Goal: Information Seeking & Learning: Learn about a topic

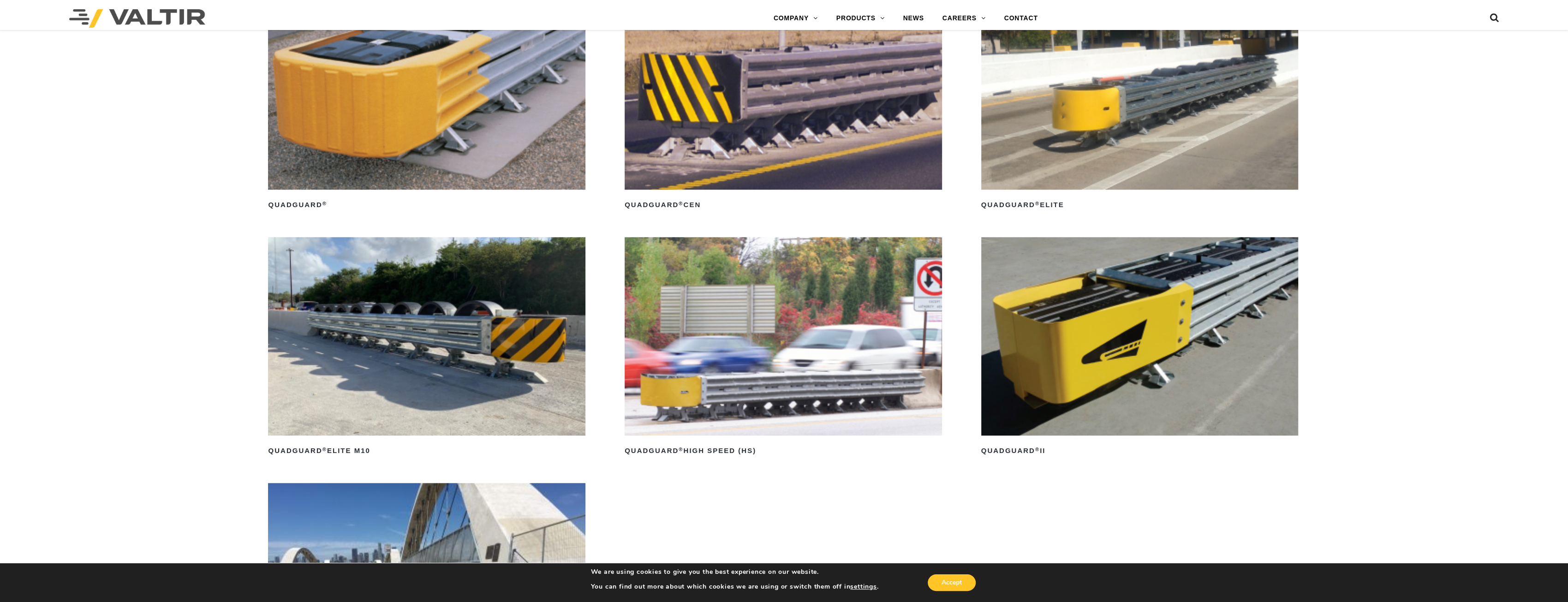
scroll to position [930, 0]
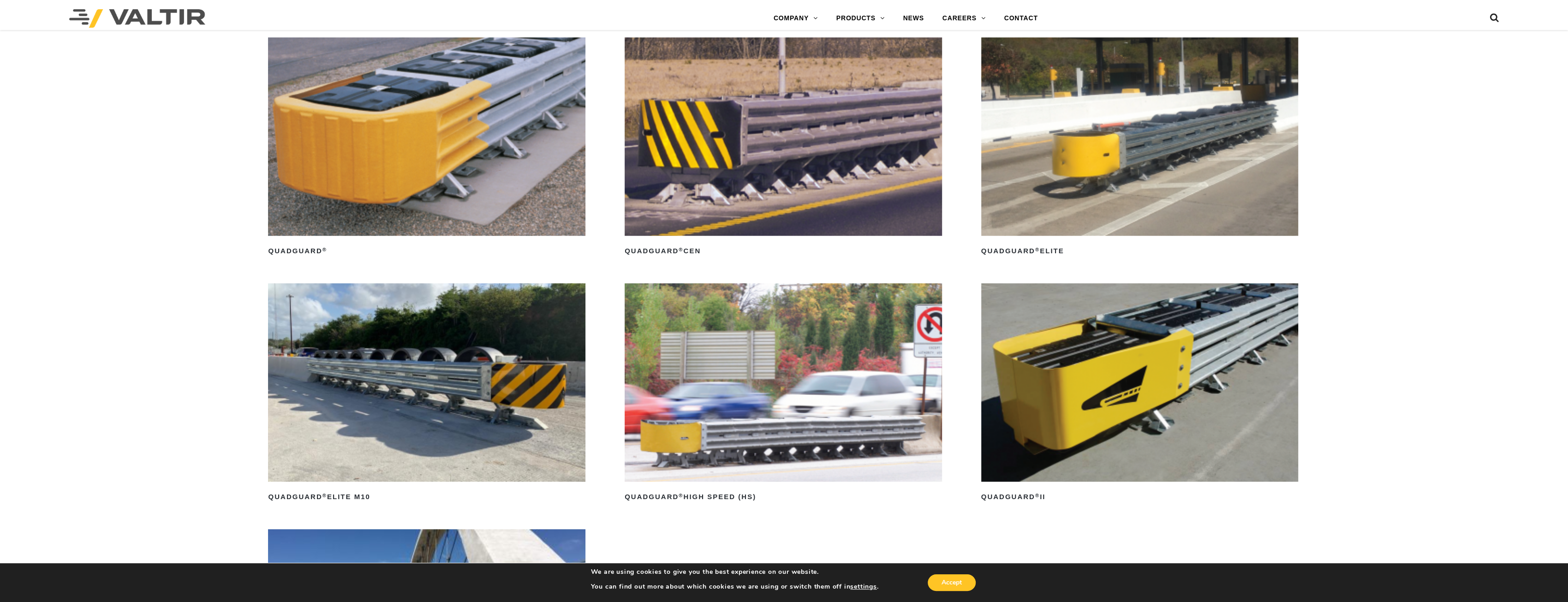
click at [1085, 126] on img at bounding box center [1140, 137] width 318 height 198
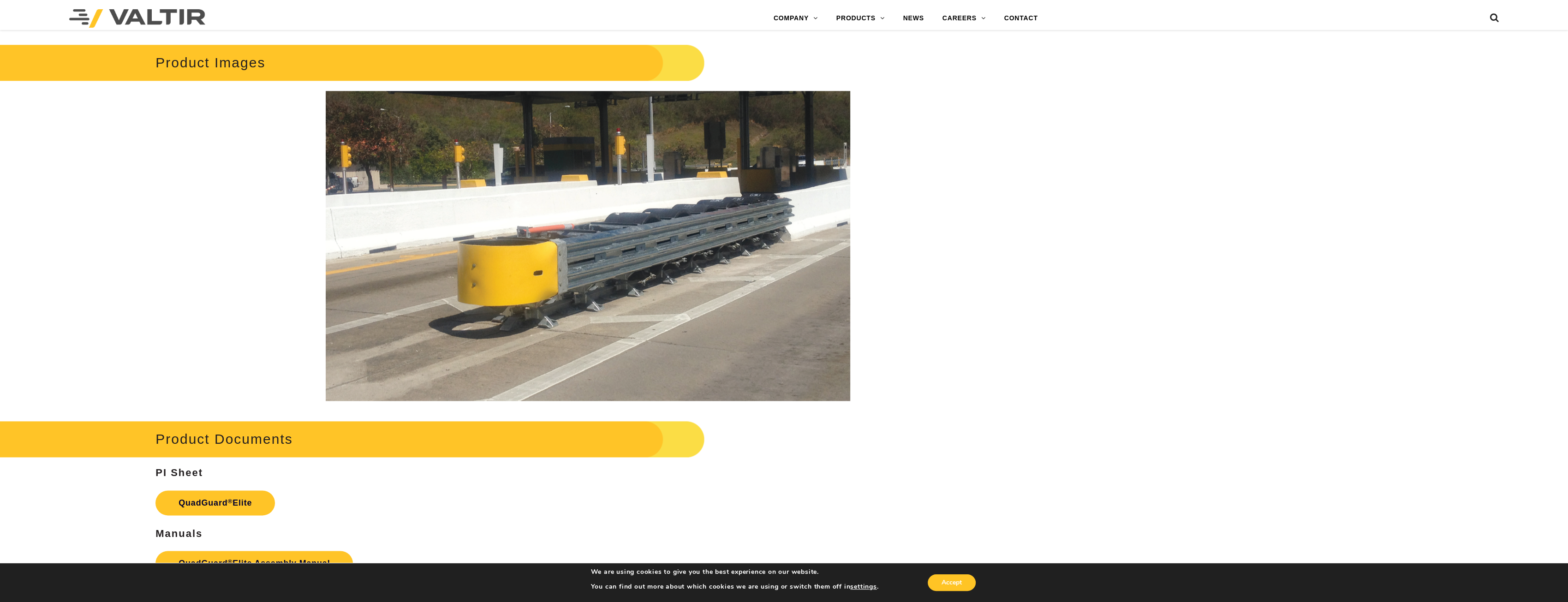
scroll to position [1662, 0]
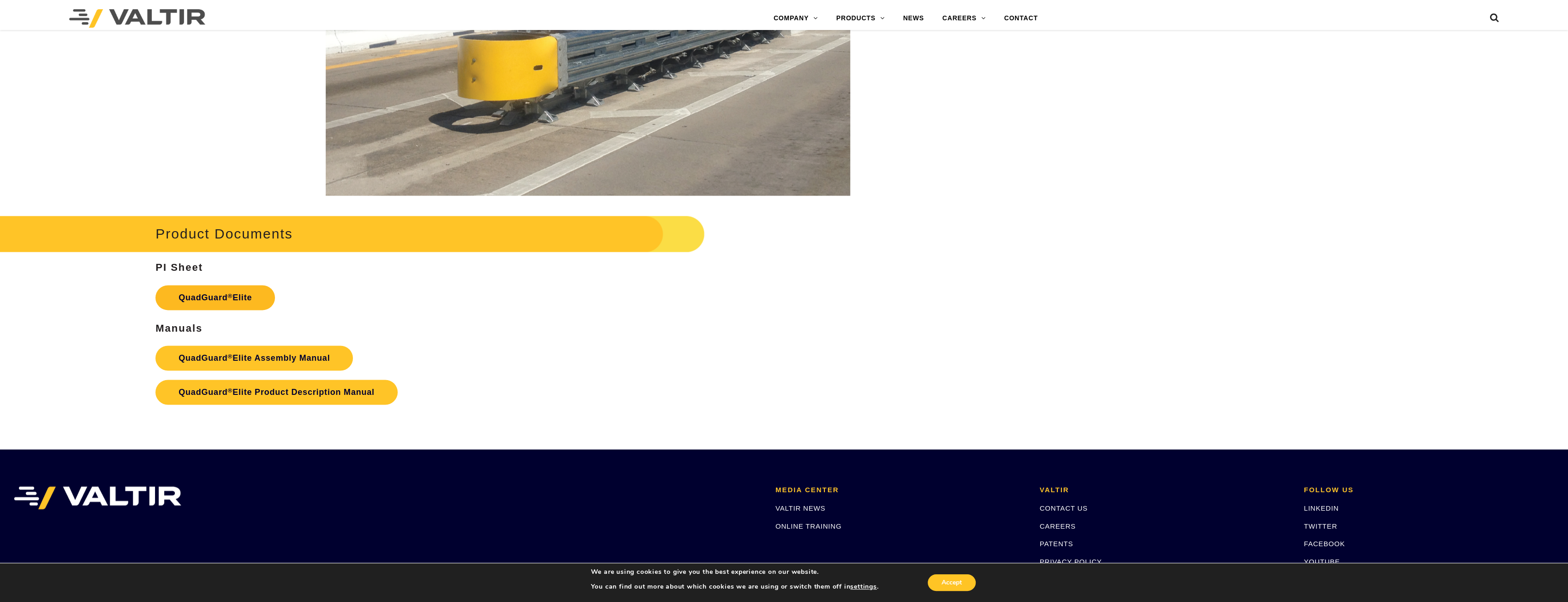
click at [243, 294] on link "QuadGuard ® Elite" at bounding box center [215, 298] width 119 height 25
